Goal: Use online tool/utility

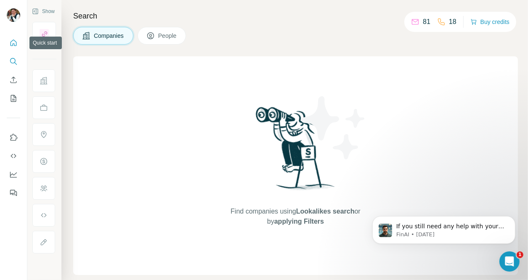
click at [14, 47] on button "Quick start" at bounding box center [13, 42] width 13 height 15
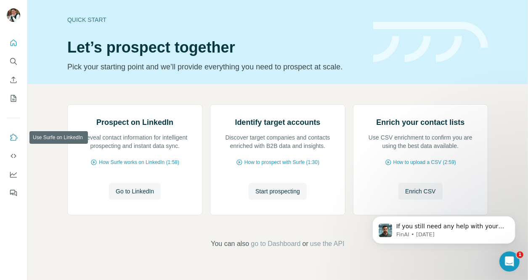
click at [12, 134] on icon "Use Surfe on LinkedIn" at bounding box center [14, 137] width 7 height 7
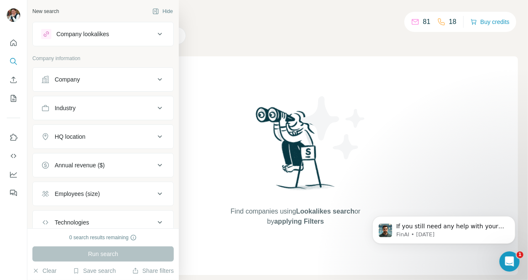
click at [94, 30] on div "Company lookalikes" at bounding box center [82, 34] width 53 height 8
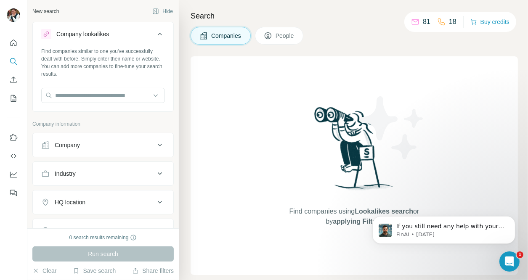
click at [106, 109] on div "Find companies similar to one you've successfully dealt with before. Simply ent…" at bounding box center [103, 79] width 141 height 62
click at [94, 99] on input "text" at bounding box center [103, 95] width 124 height 15
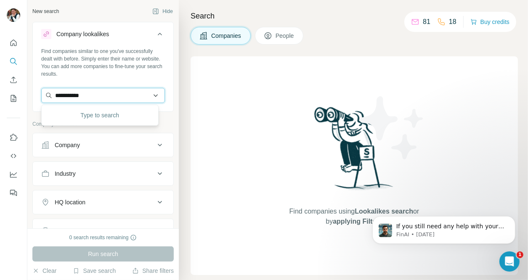
type input "**********"
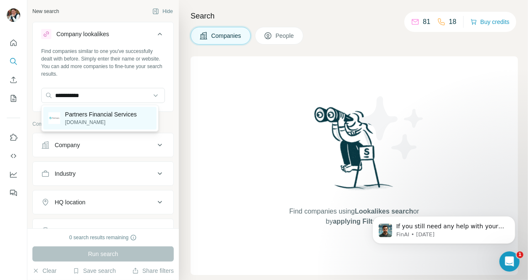
click at [104, 123] on p "partners.cz" at bounding box center [101, 123] width 72 height 8
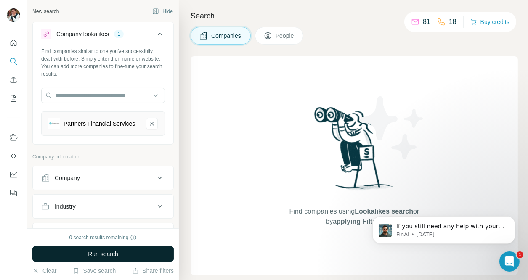
click at [130, 257] on button "Run search" at bounding box center [102, 254] width 141 height 15
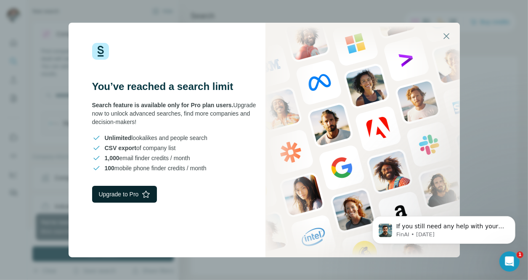
click at [134, 194] on button "Upgrade to Pro" at bounding box center [124, 194] width 65 height 17
